Goal: Information Seeking & Learning: Learn about a topic

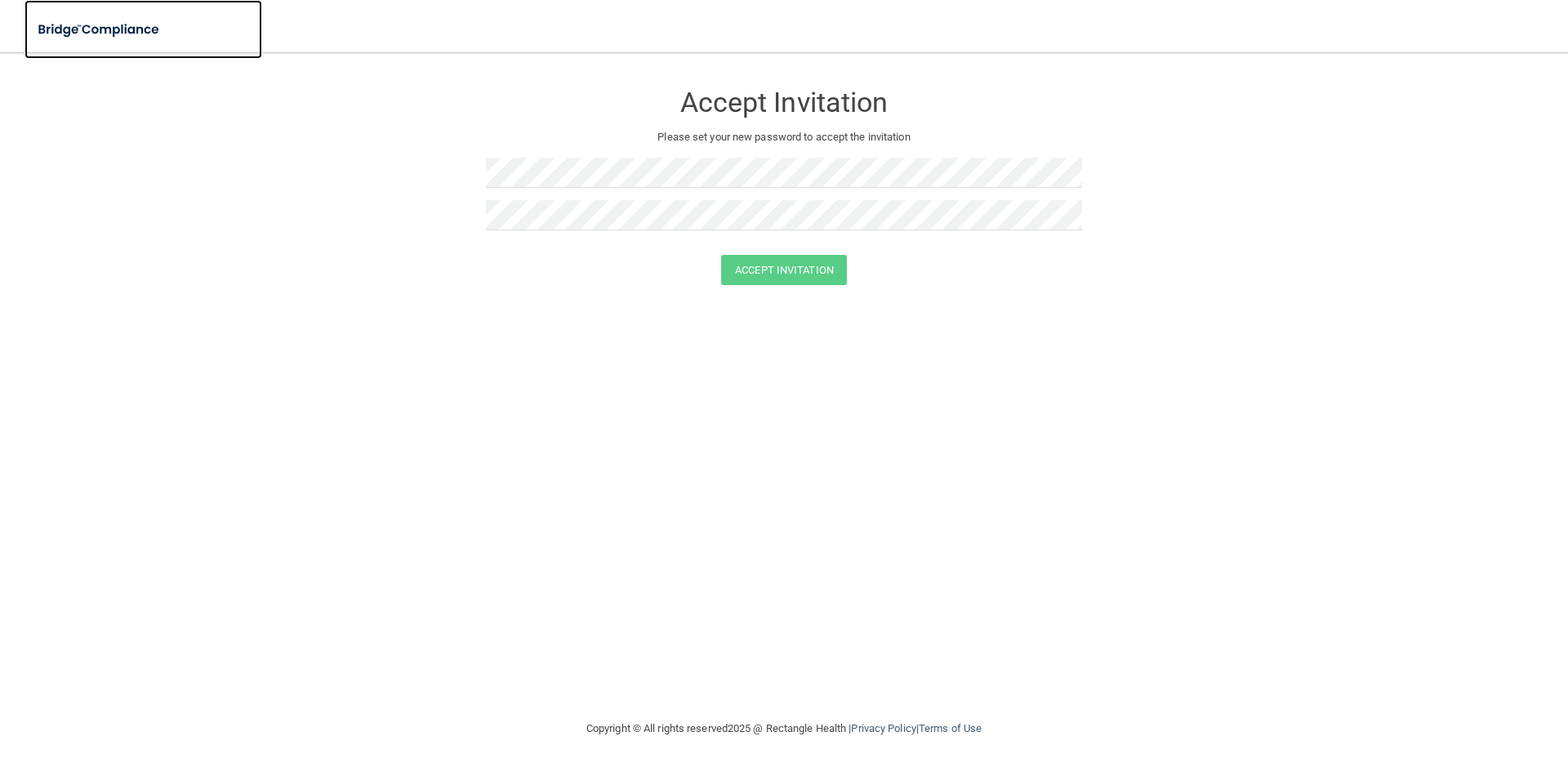
click at [80, 34] on img at bounding box center [100, 29] width 150 height 34
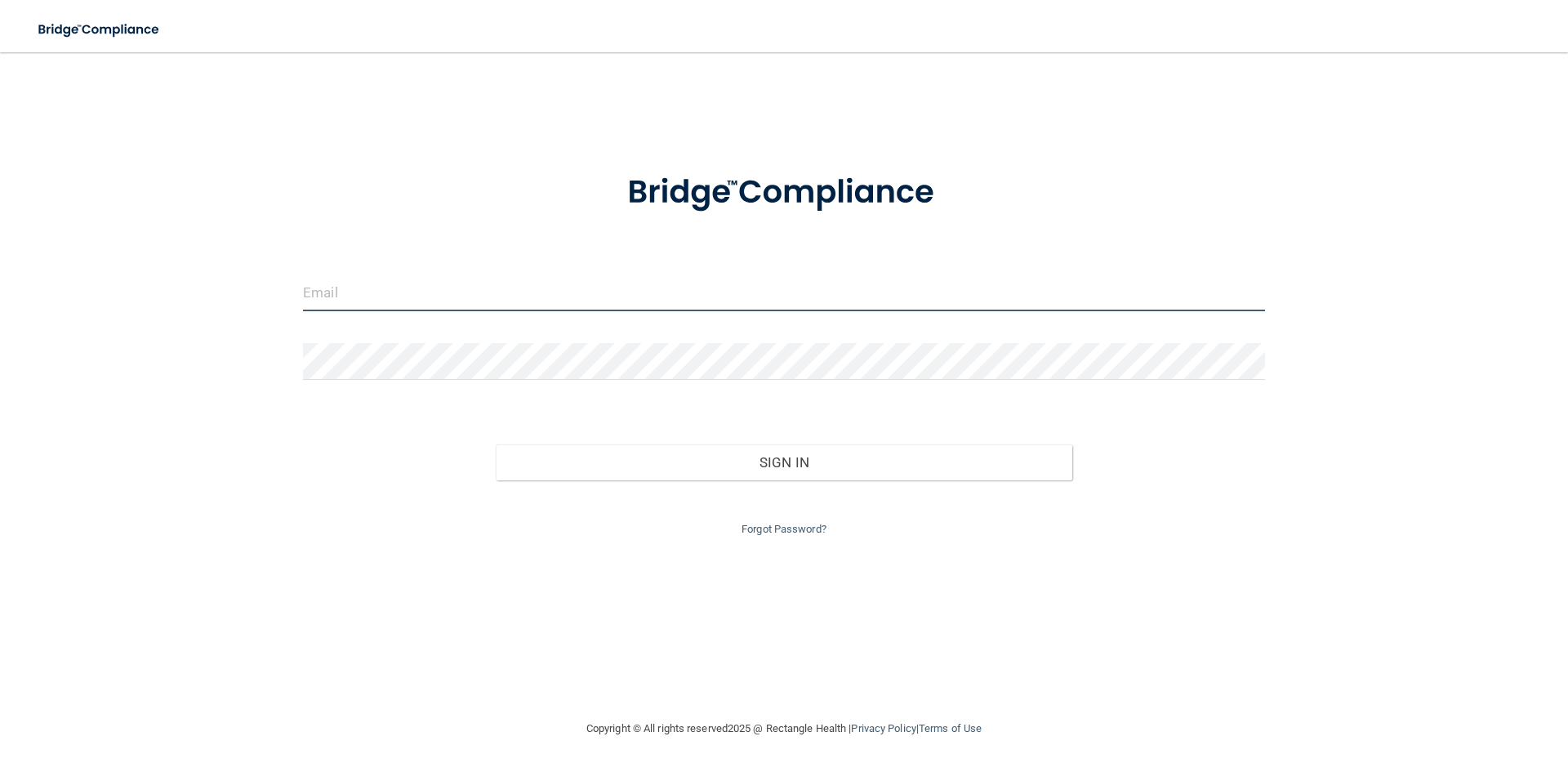
click at [365, 280] on input "email" at bounding box center [784, 292] width 962 height 37
type input "[EMAIL_ADDRESS][DOMAIN_NAME]"
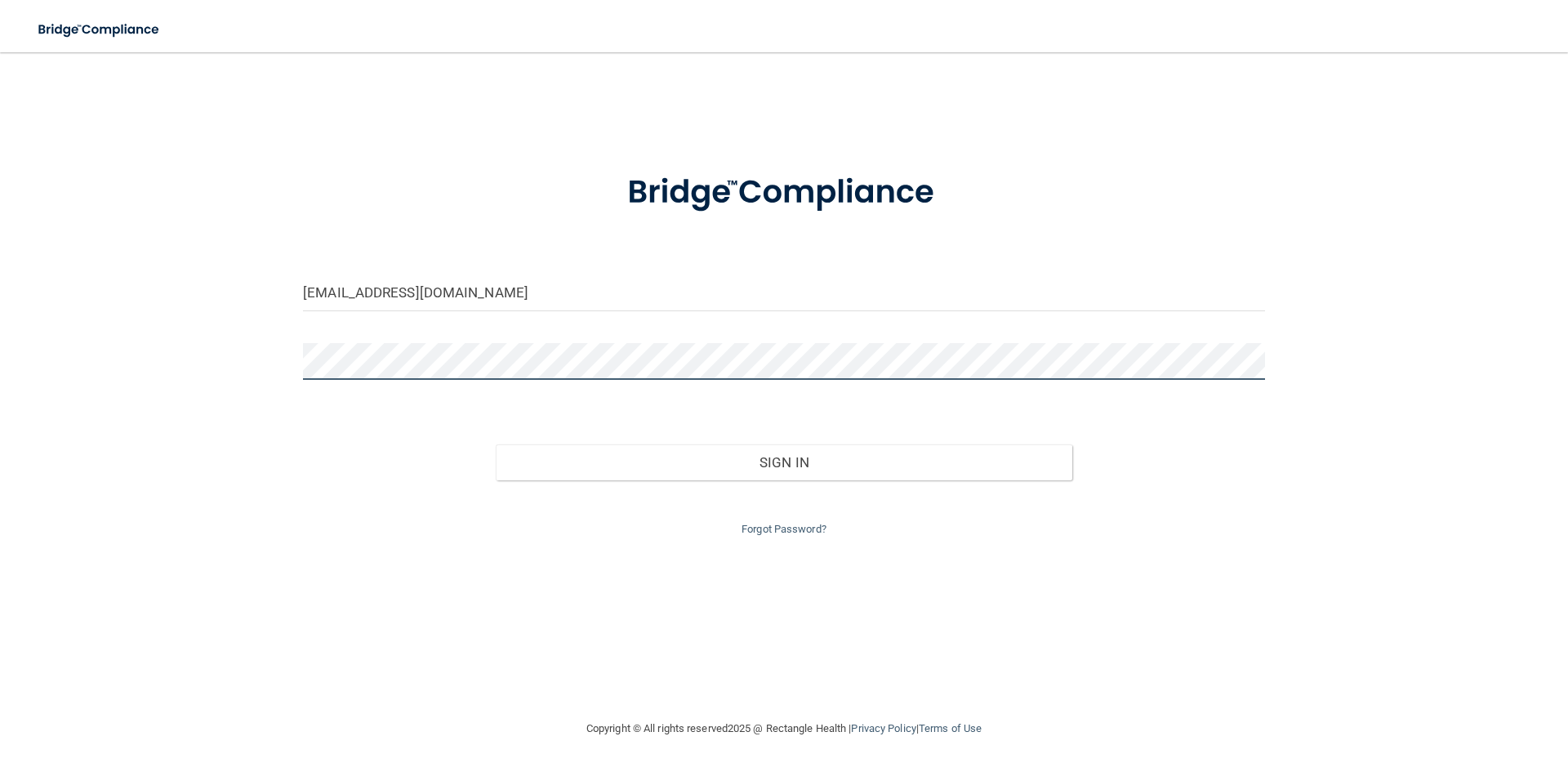
click at [496, 444] on button "Sign In" at bounding box center [785, 461] width 577 height 36
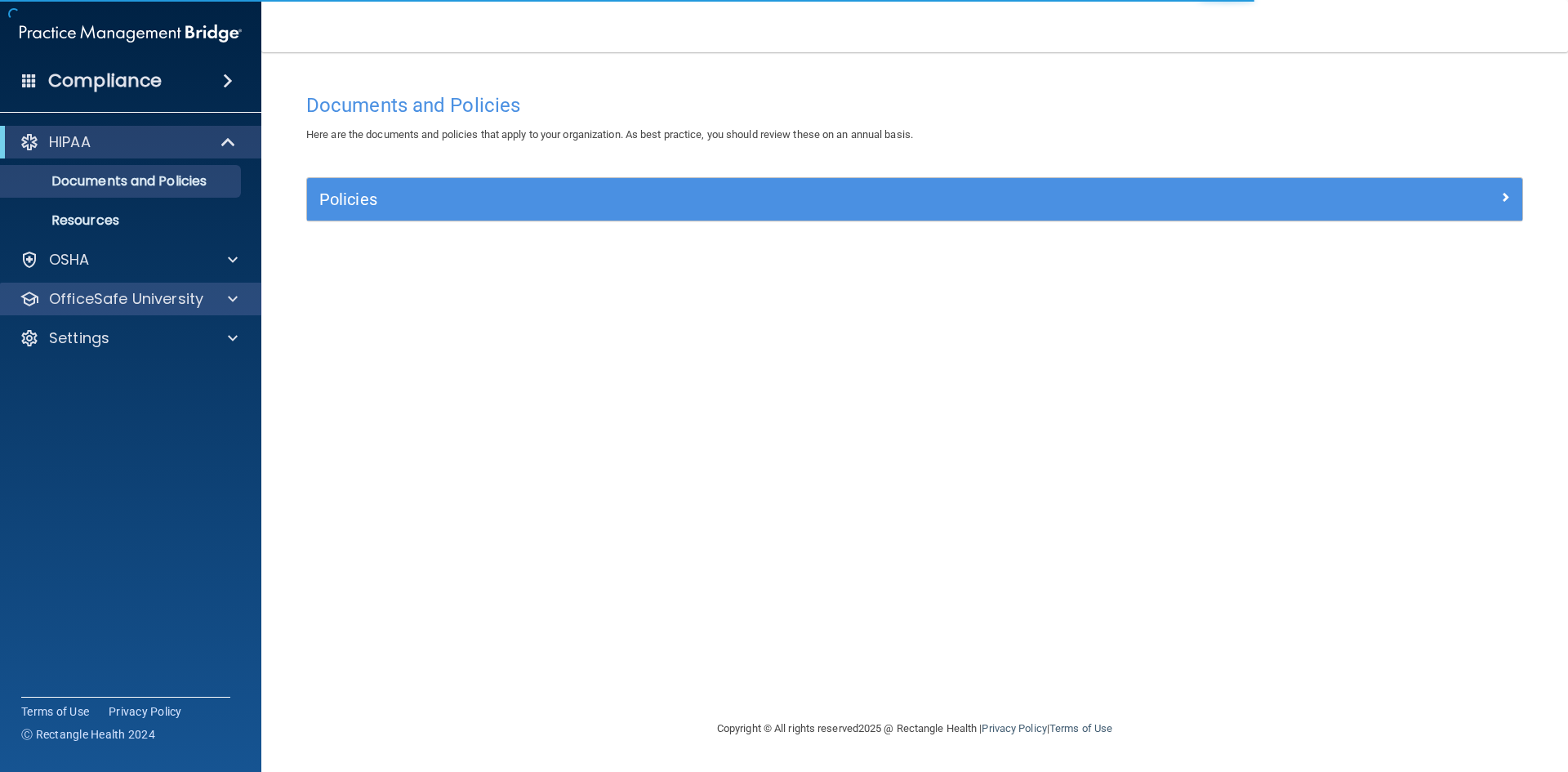
click at [143, 311] on div "OfficeSafe University" at bounding box center [131, 299] width 262 height 33
click at [238, 303] on div at bounding box center [230, 298] width 41 height 19
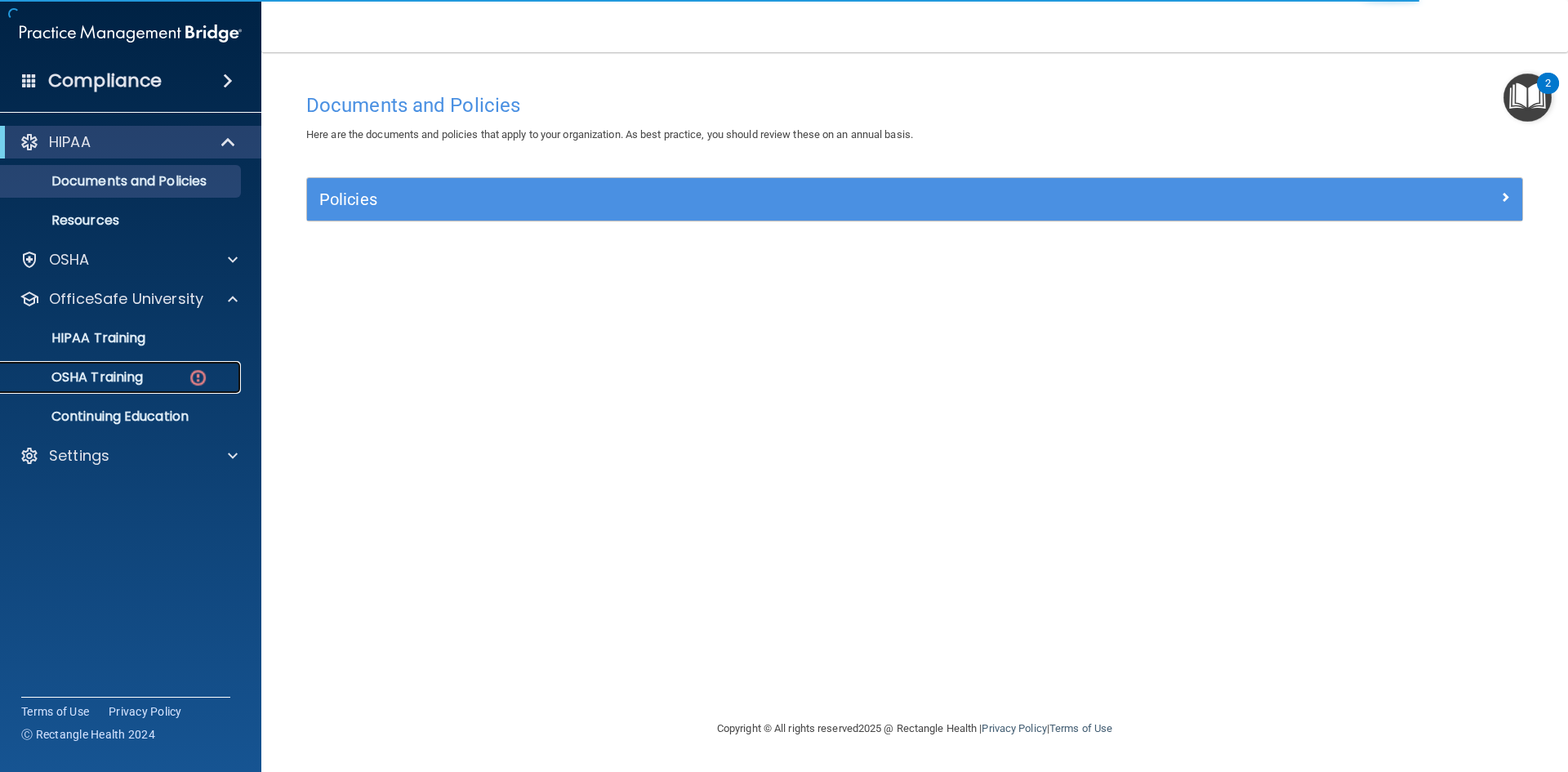
click at [160, 373] on div "OSHA Training" at bounding box center [122, 377] width 223 height 16
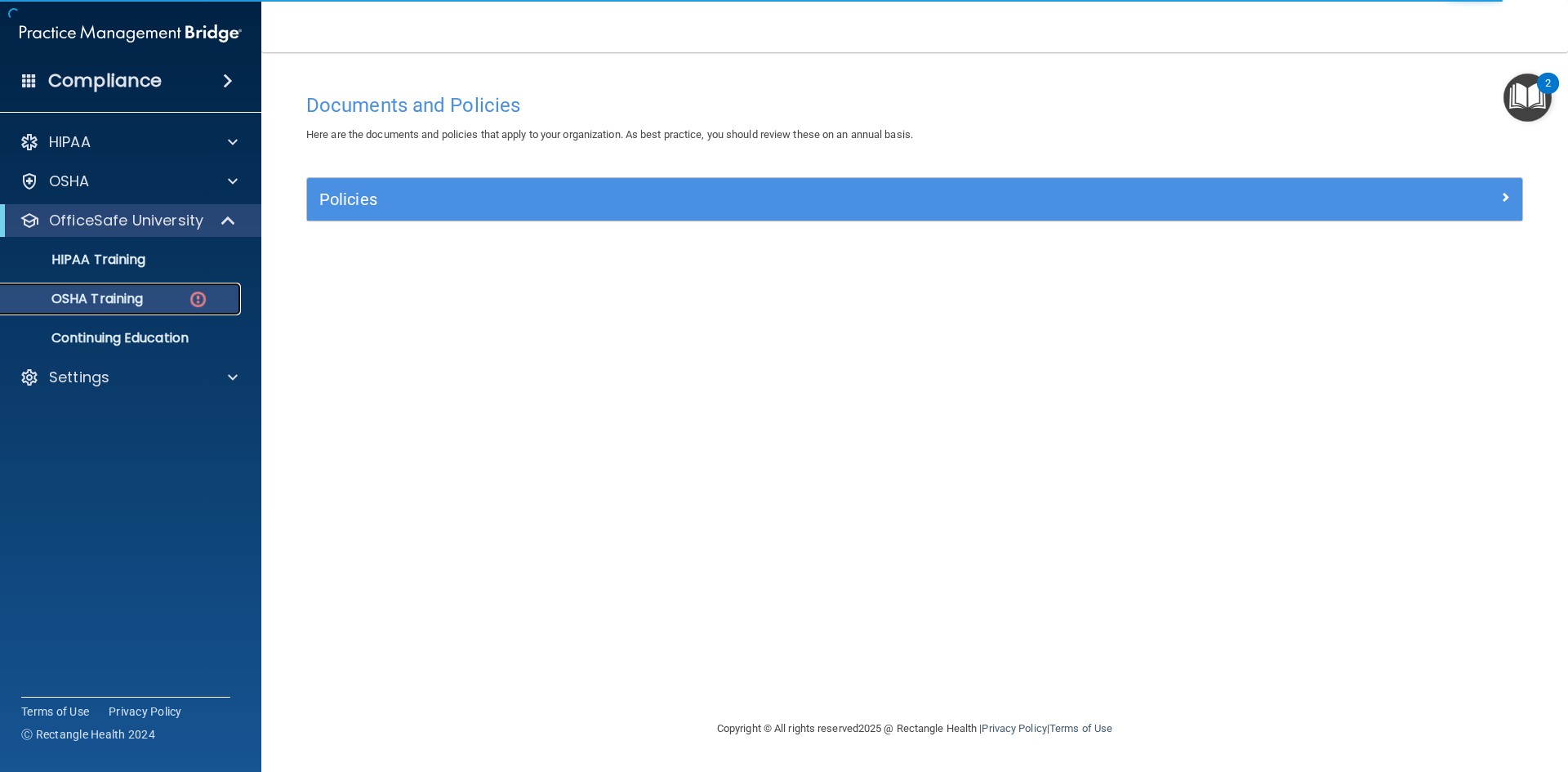
click at [111, 300] on p "OSHA Training" at bounding box center [77, 299] width 132 height 16
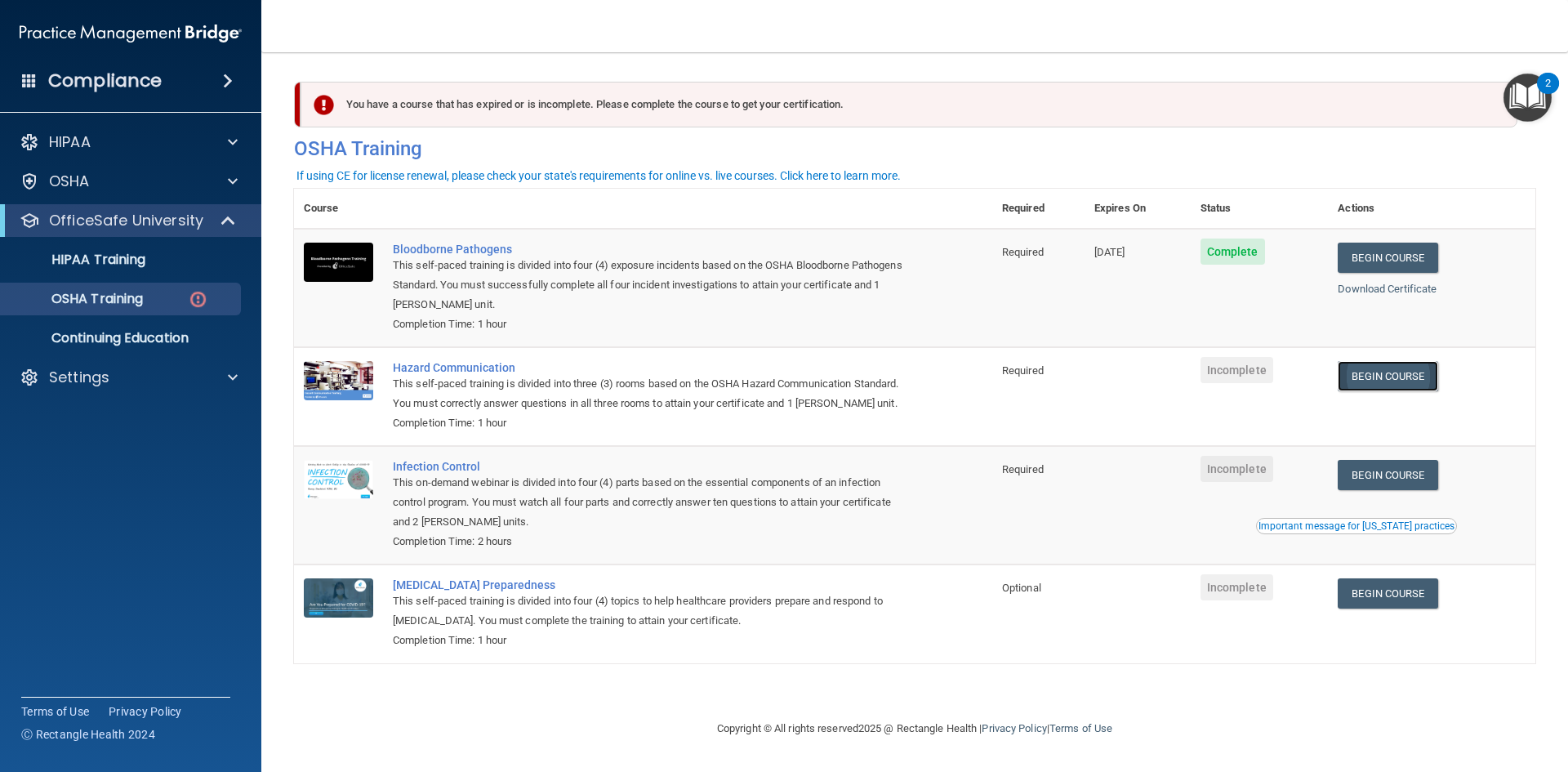
click at [1370, 372] on link "Begin Course" at bounding box center [1387, 375] width 100 height 30
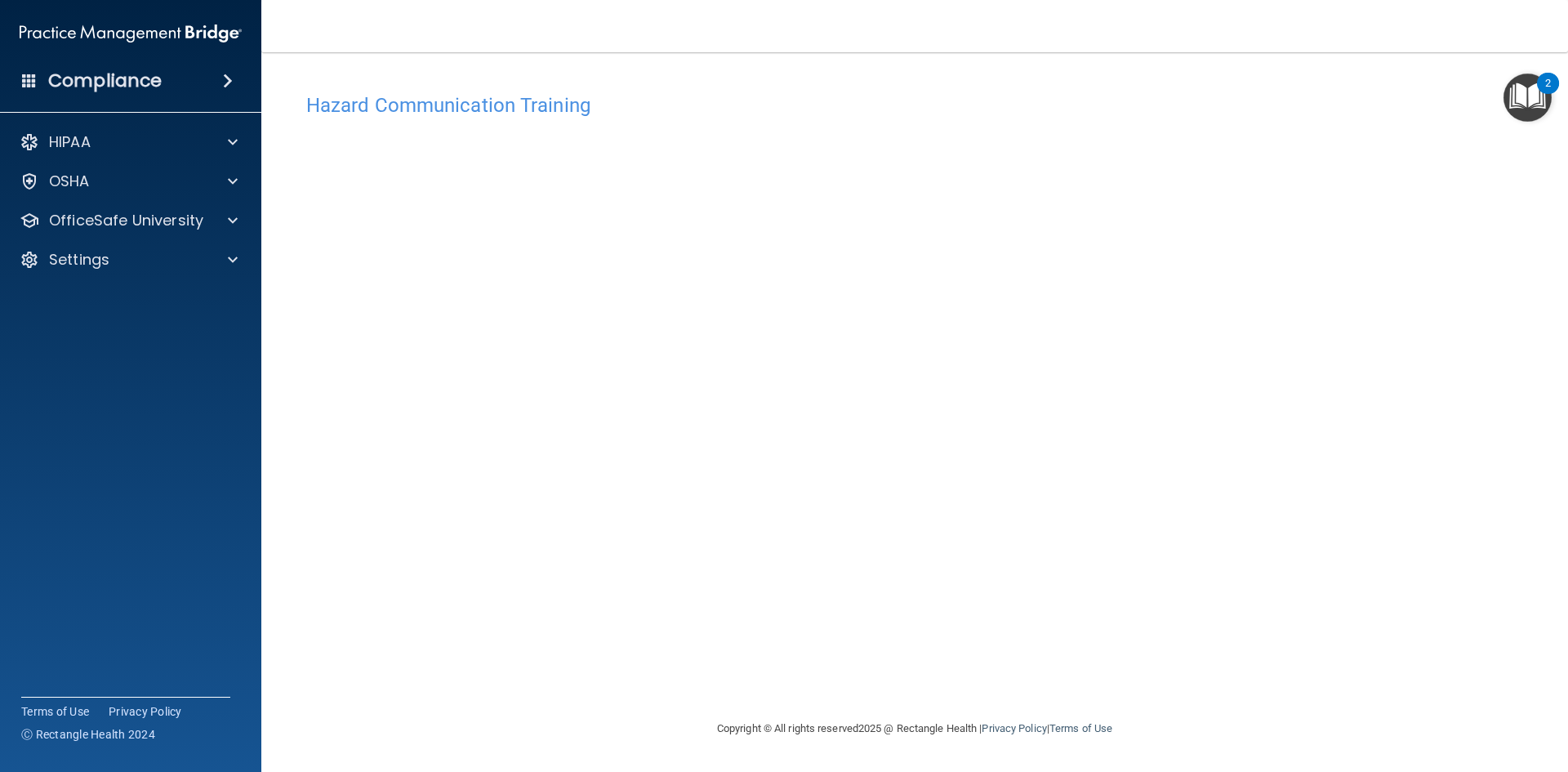
click at [704, 80] on div "Hazard Communication Training This course doesn’t expire until . Are you sure y…" at bounding box center [915, 386] width 1242 height 634
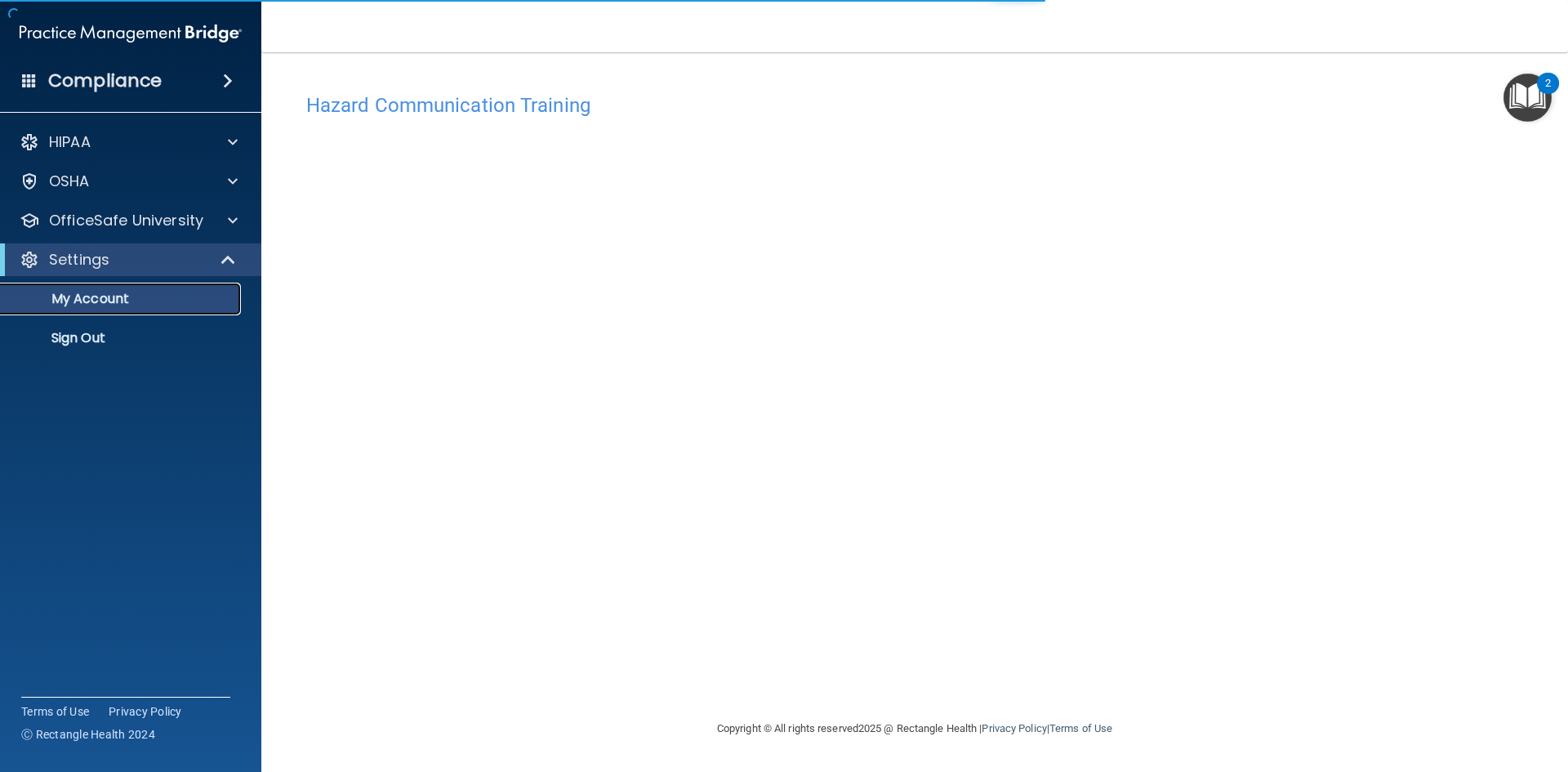
click at [102, 306] on p "My Account" at bounding box center [122, 299] width 223 height 16
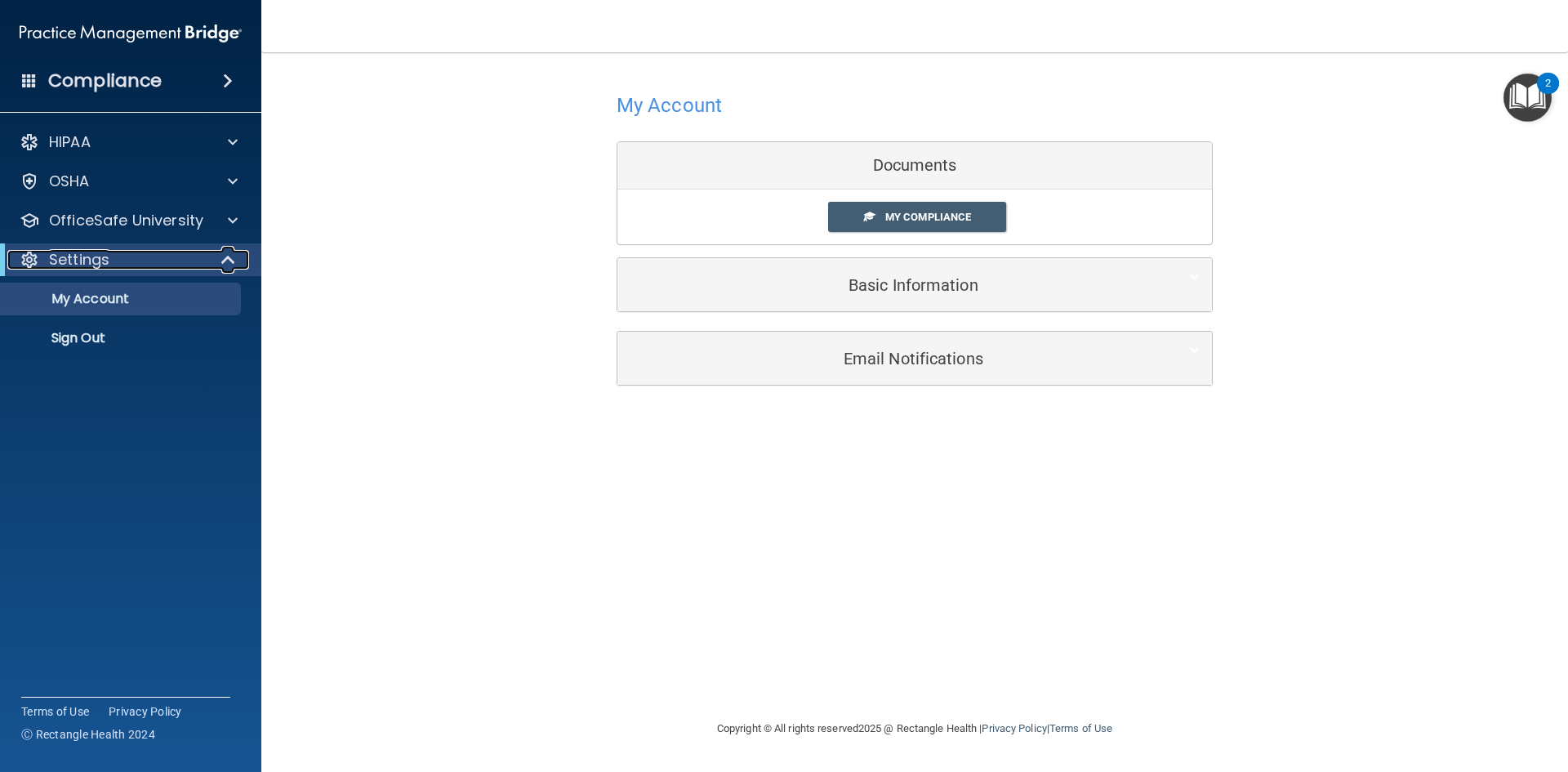
click at [147, 258] on div "Settings" at bounding box center [108, 259] width 202 height 19
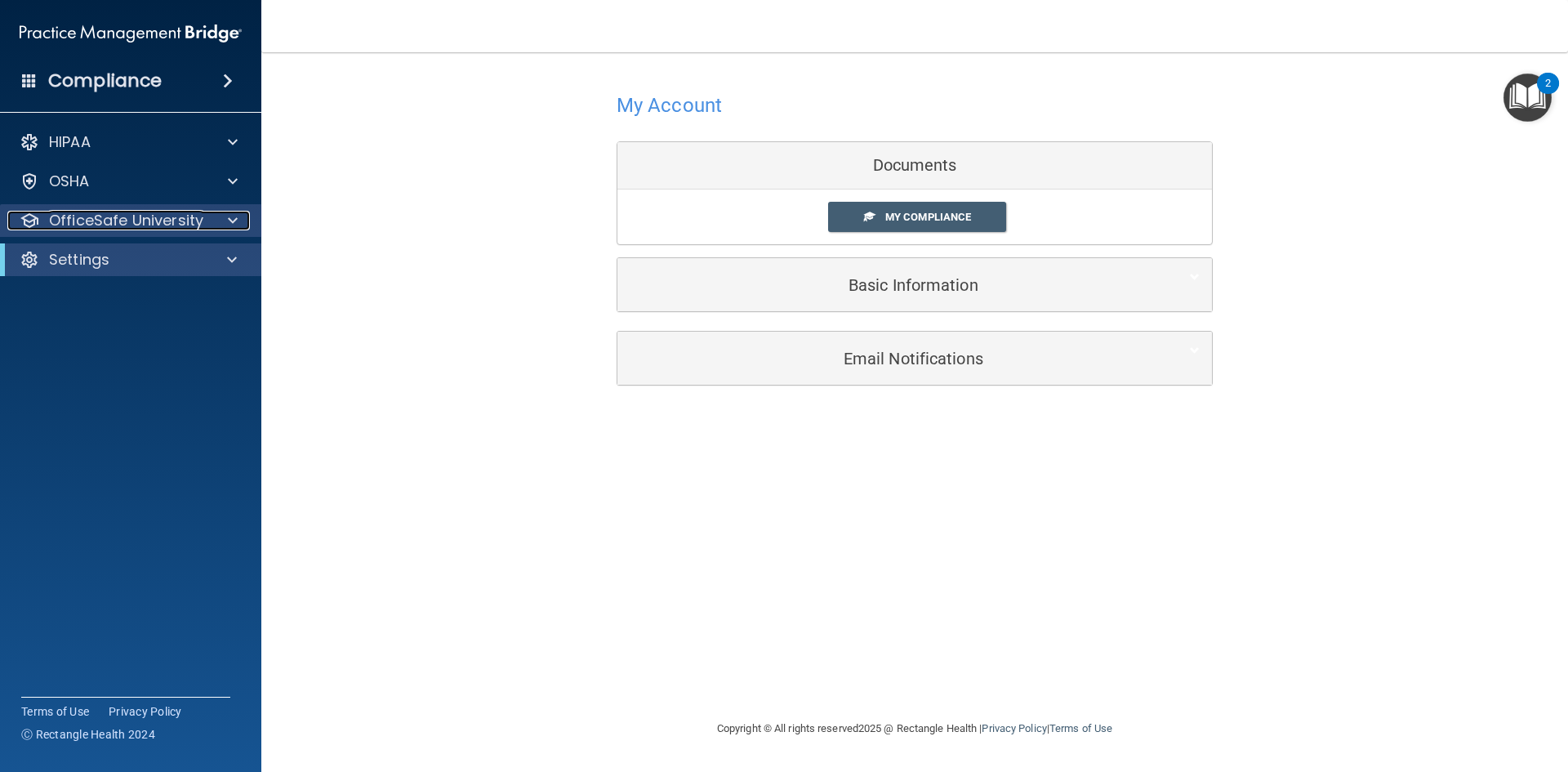
click at [143, 227] on p "OfficeSafe University" at bounding box center [126, 220] width 154 height 19
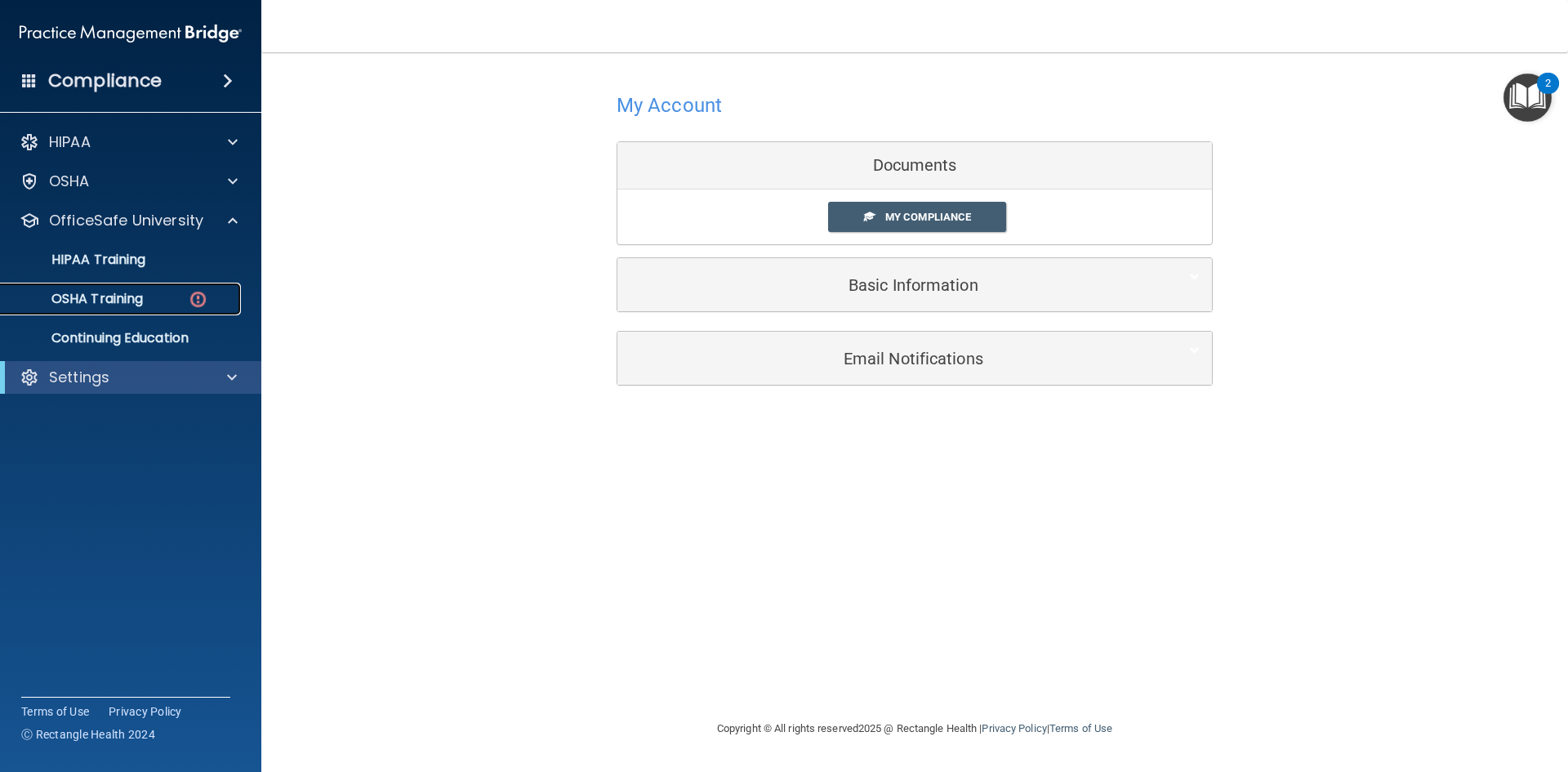
click at [160, 303] on div "OSHA Training" at bounding box center [122, 299] width 223 height 16
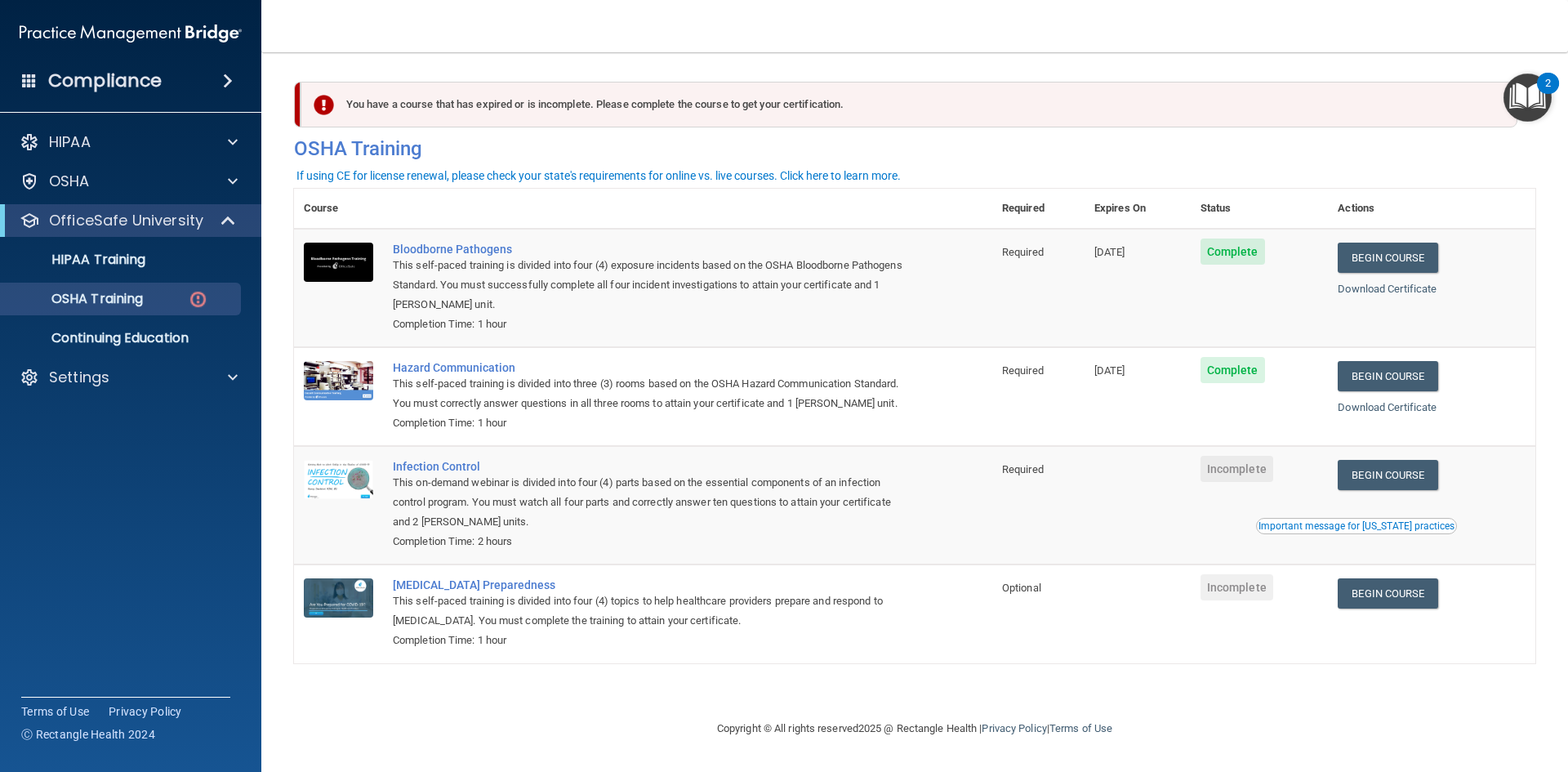
click at [1370, 492] on td "Begin Course Download Certificate Important message for California practices" at bounding box center [1431, 505] width 207 height 119
click at [1382, 472] on link "Begin Course" at bounding box center [1387, 474] width 100 height 30
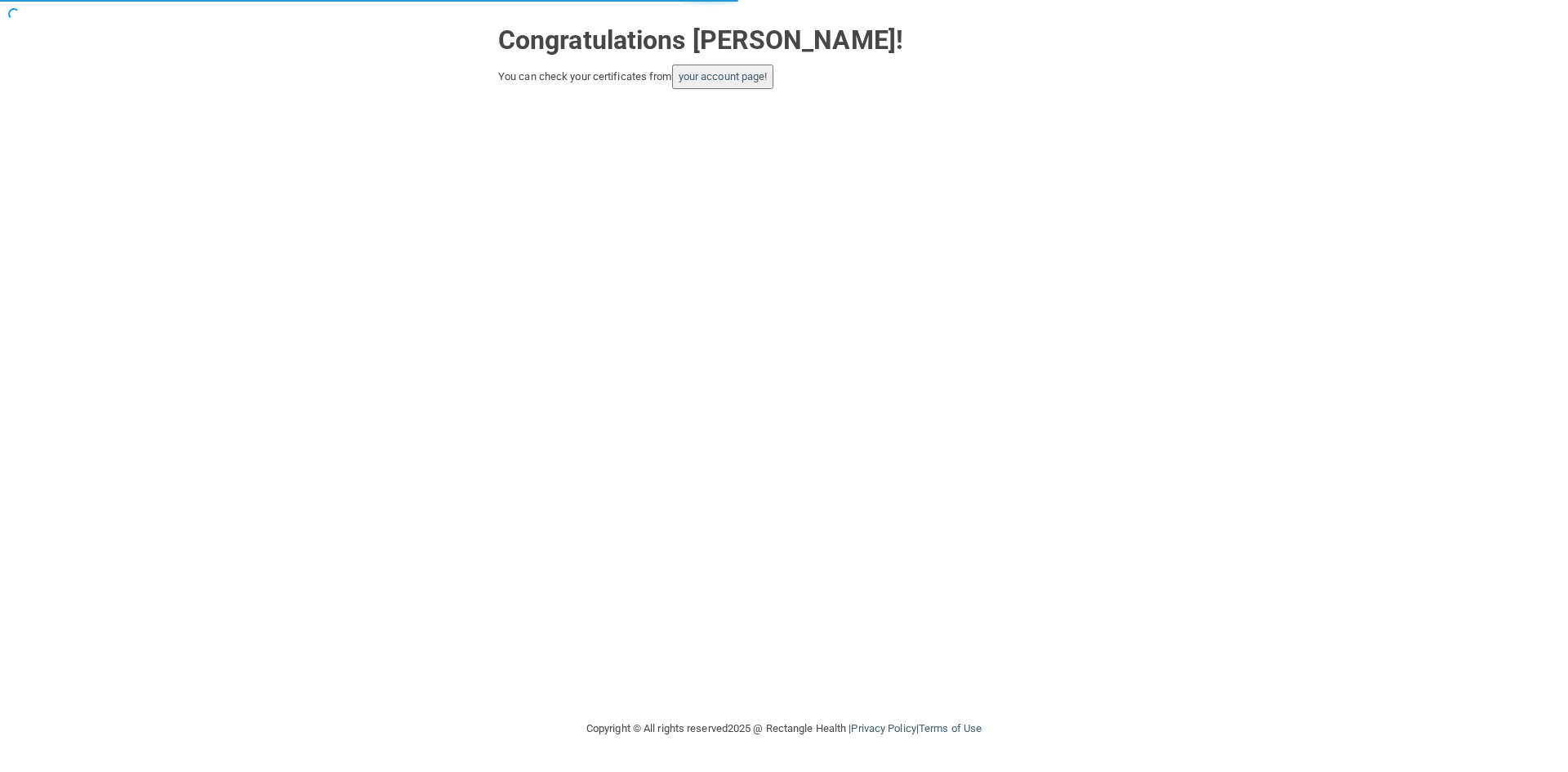
click at [750, 69] on button "your account page!" at bounding box center [724, 77] width 102 height 25
click at [722, 70] on link "your account page!" at bounding box center [723, 76] width 89 height 12
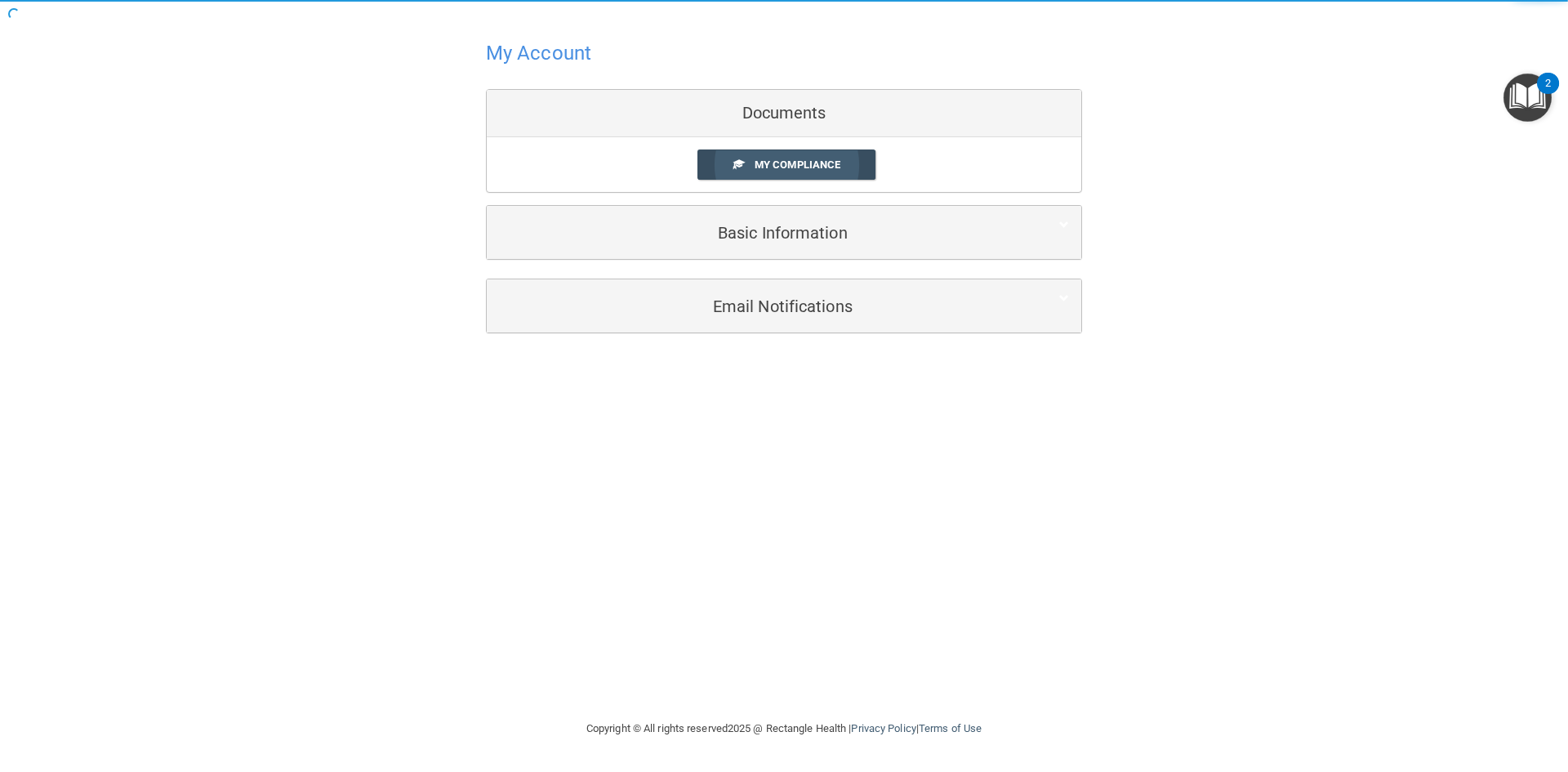
click at [747, 173] on link "My Compliance" at bounding box center [787, 164] width 179 height 30
